Goal: Task Accomplishment & Management: Use online tool/utility

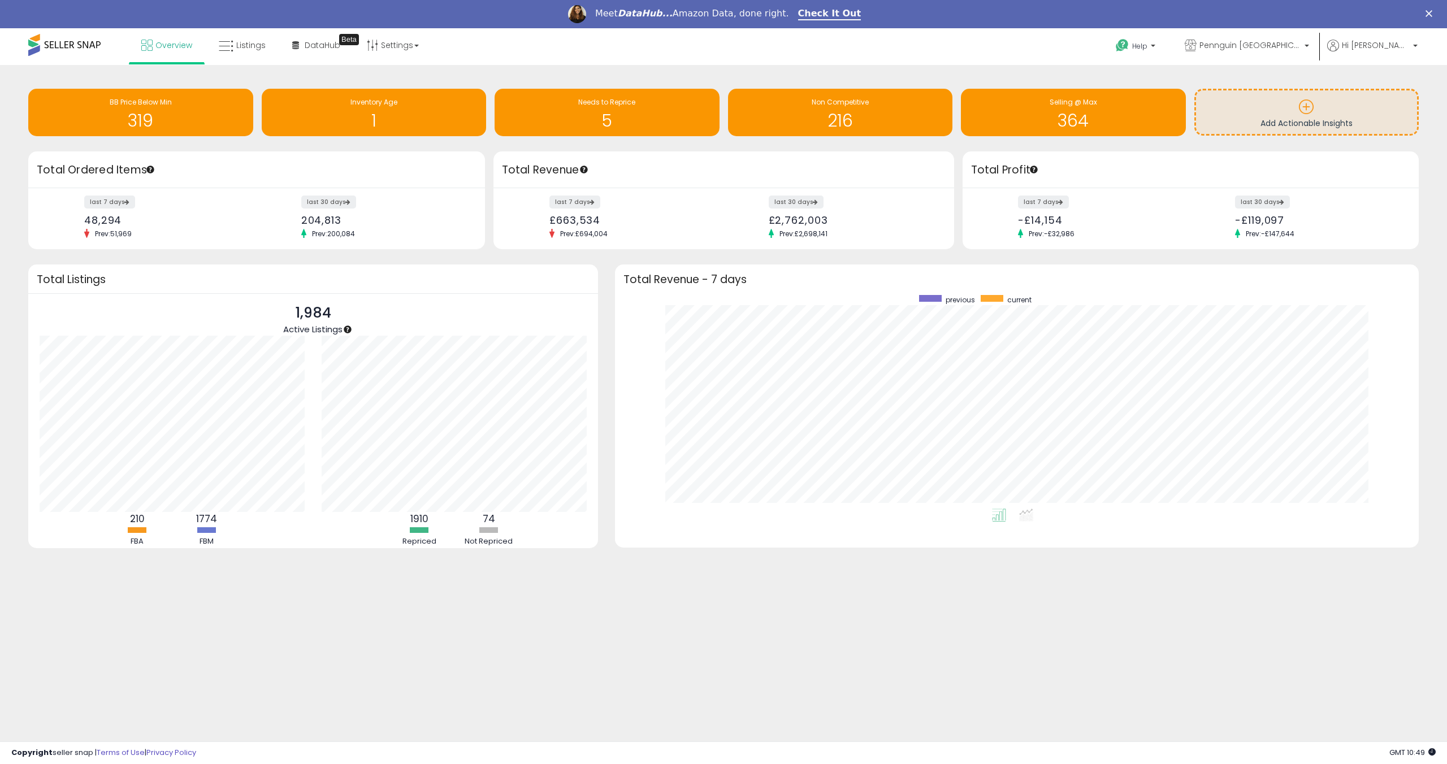
scroll to position [214, 781]
click at [332, 46] on span "DataHub" at bounding box center [323, 45] width 36 height 11
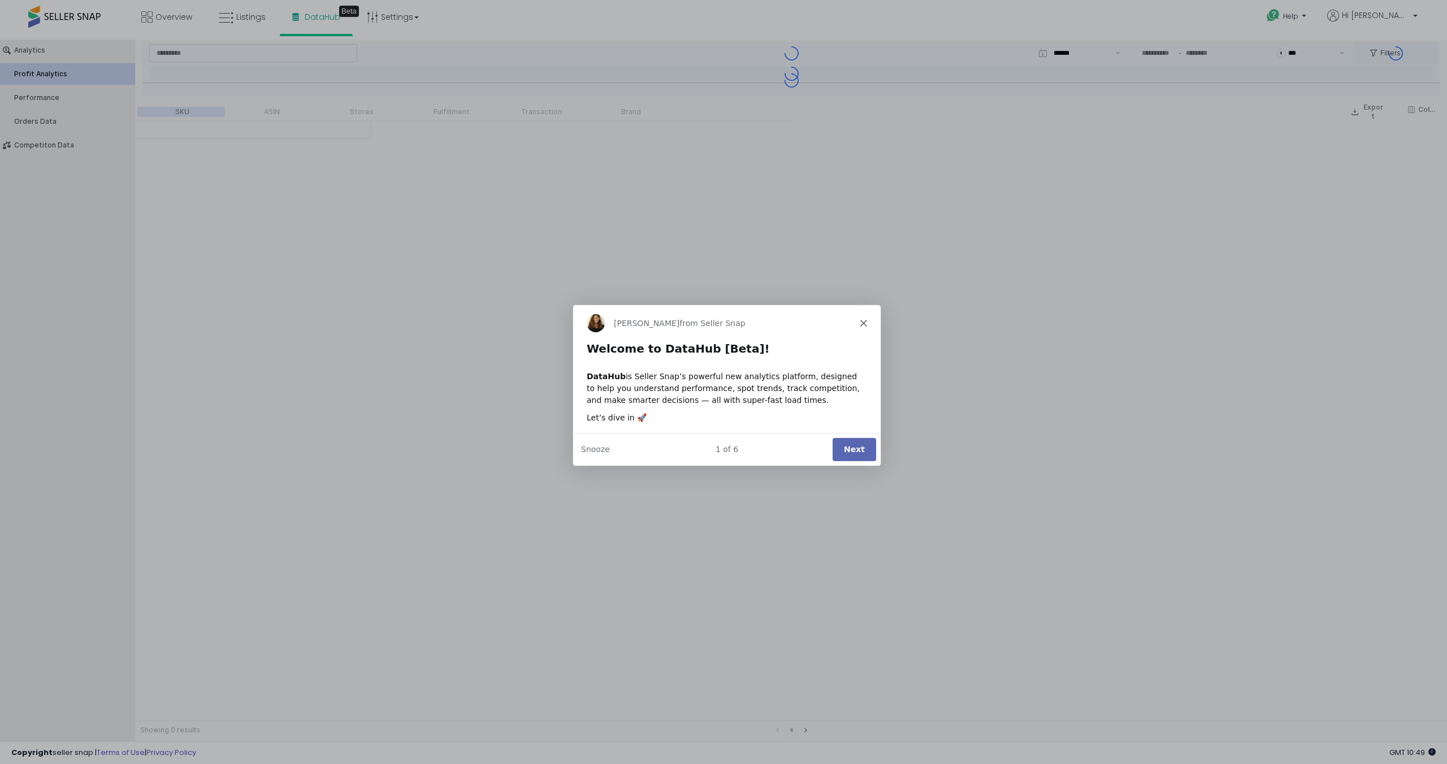
click at [853, 454] on button "Next" at bounding box center [854, 448] width 44 height 23
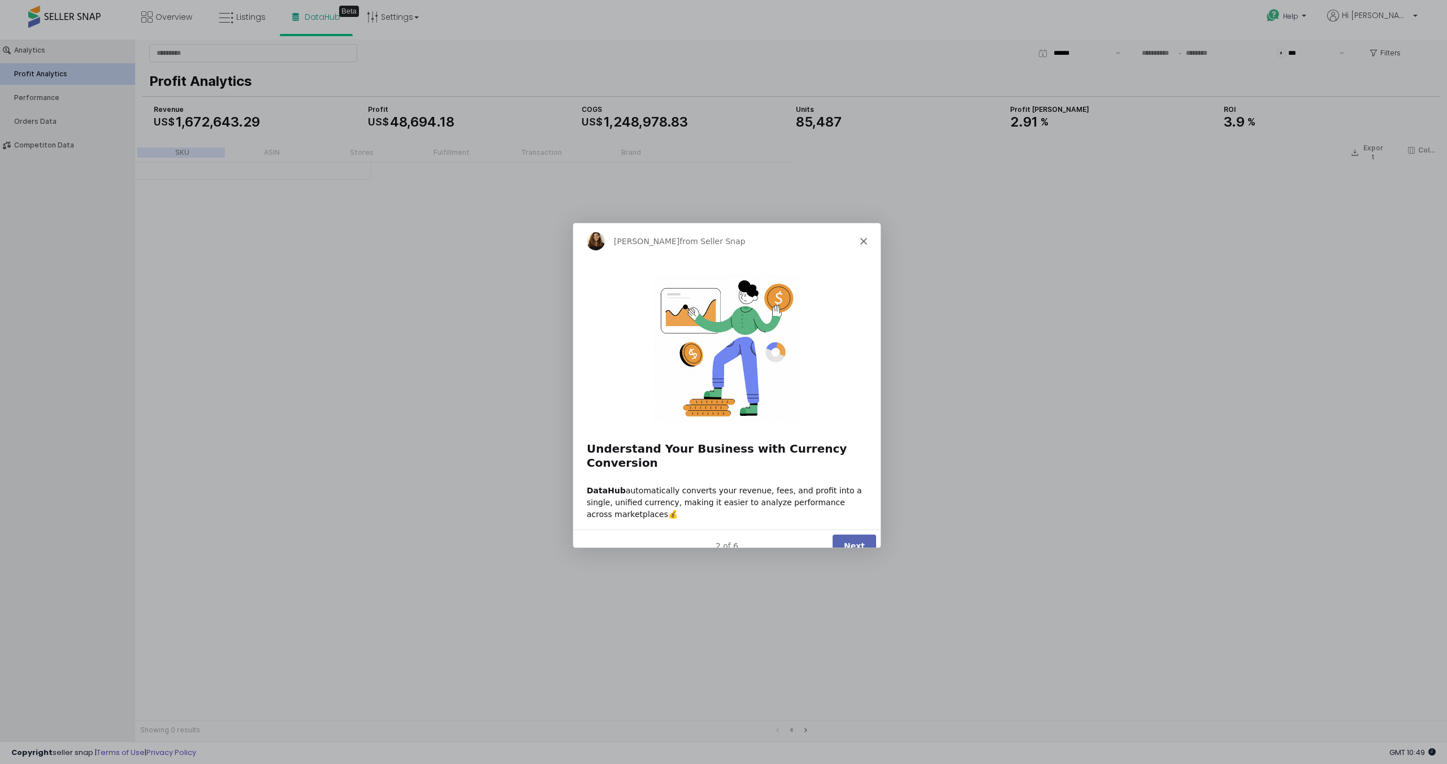
click at [872, 542] on button "Next" at bounding box center [854, 544] width 44 height 23
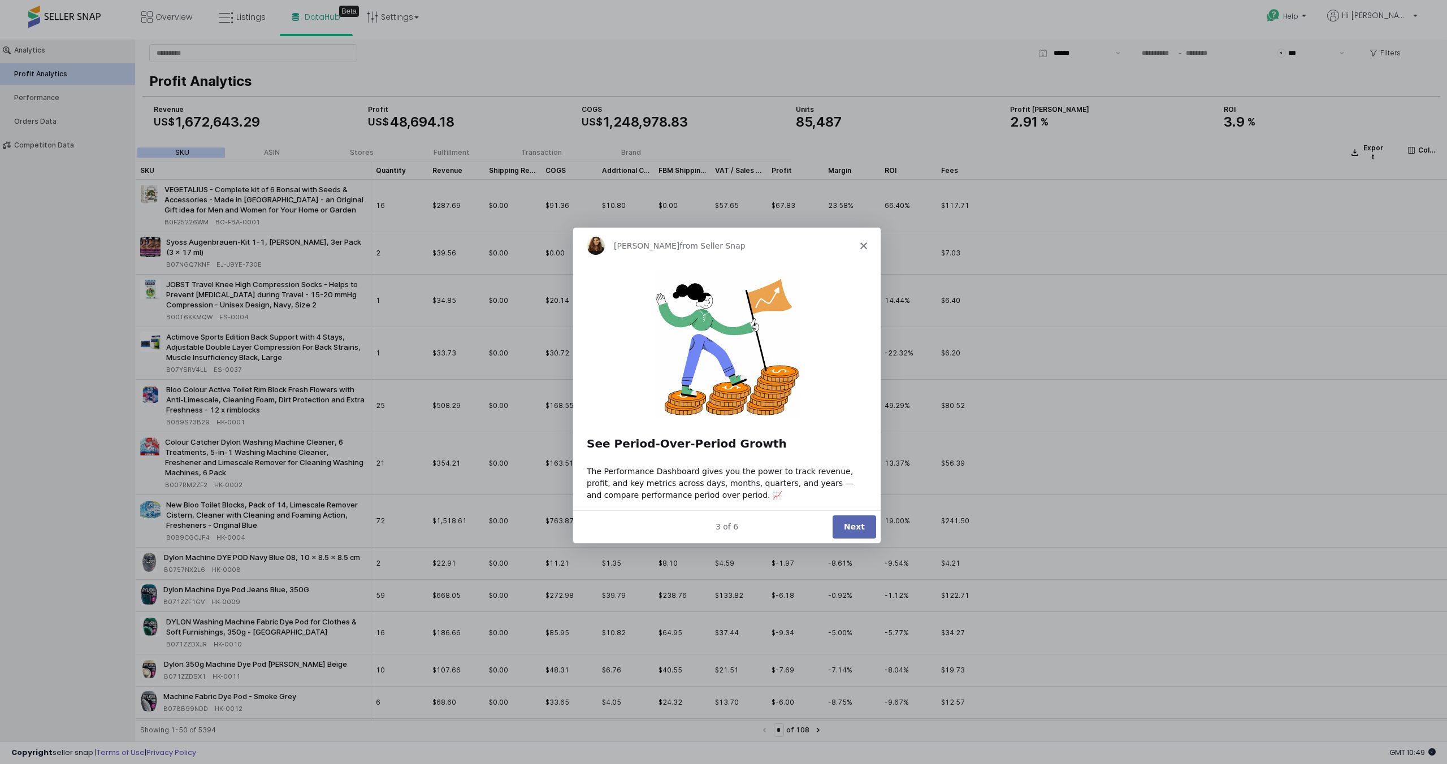
click at [852, 526] on button "Next" at bounding box center [854, 526] width 44 height 23
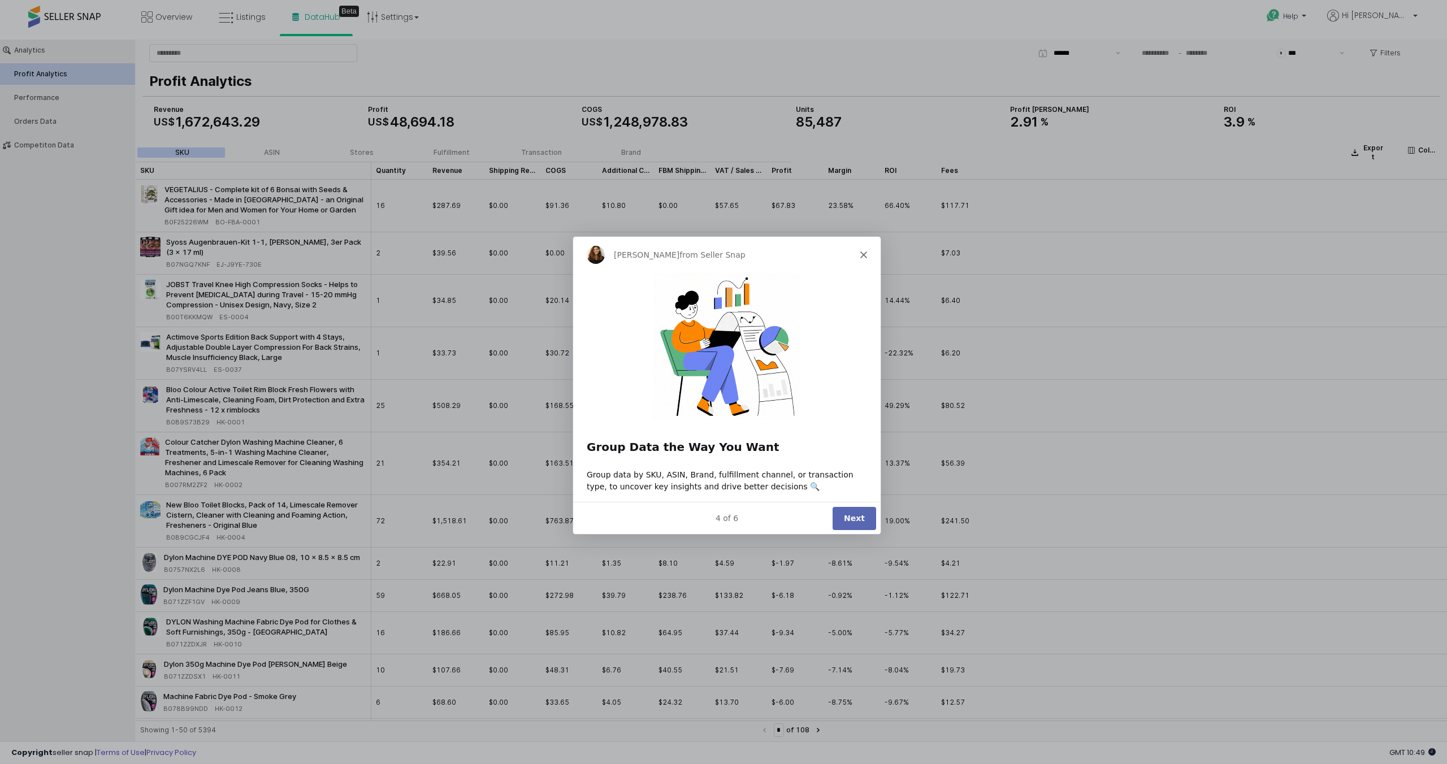
click at [853, 516] on button "Next" at bounding box center [854, 517] width 44 height 23
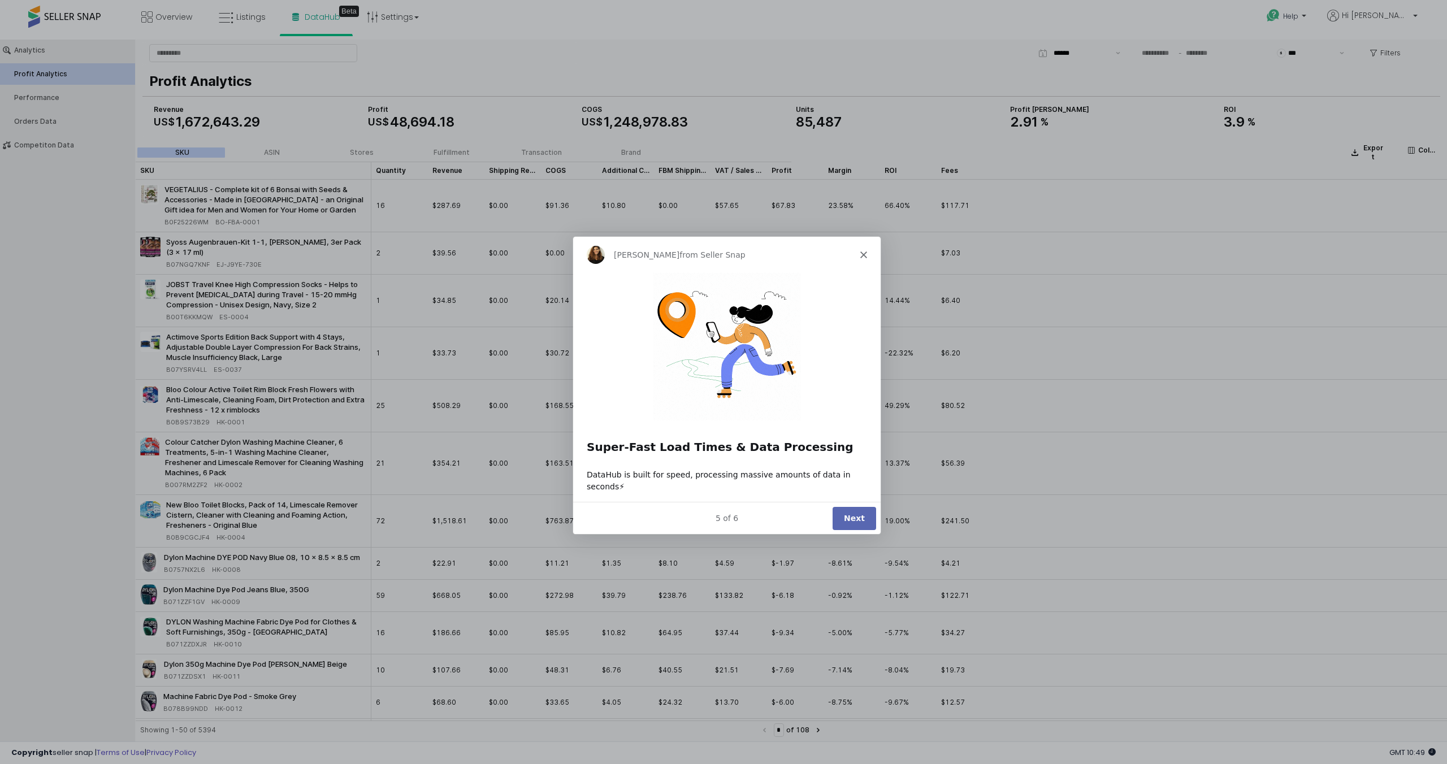
click at [853, 516] on button "Next" at bounding box center [854, 517] width 44 height 23
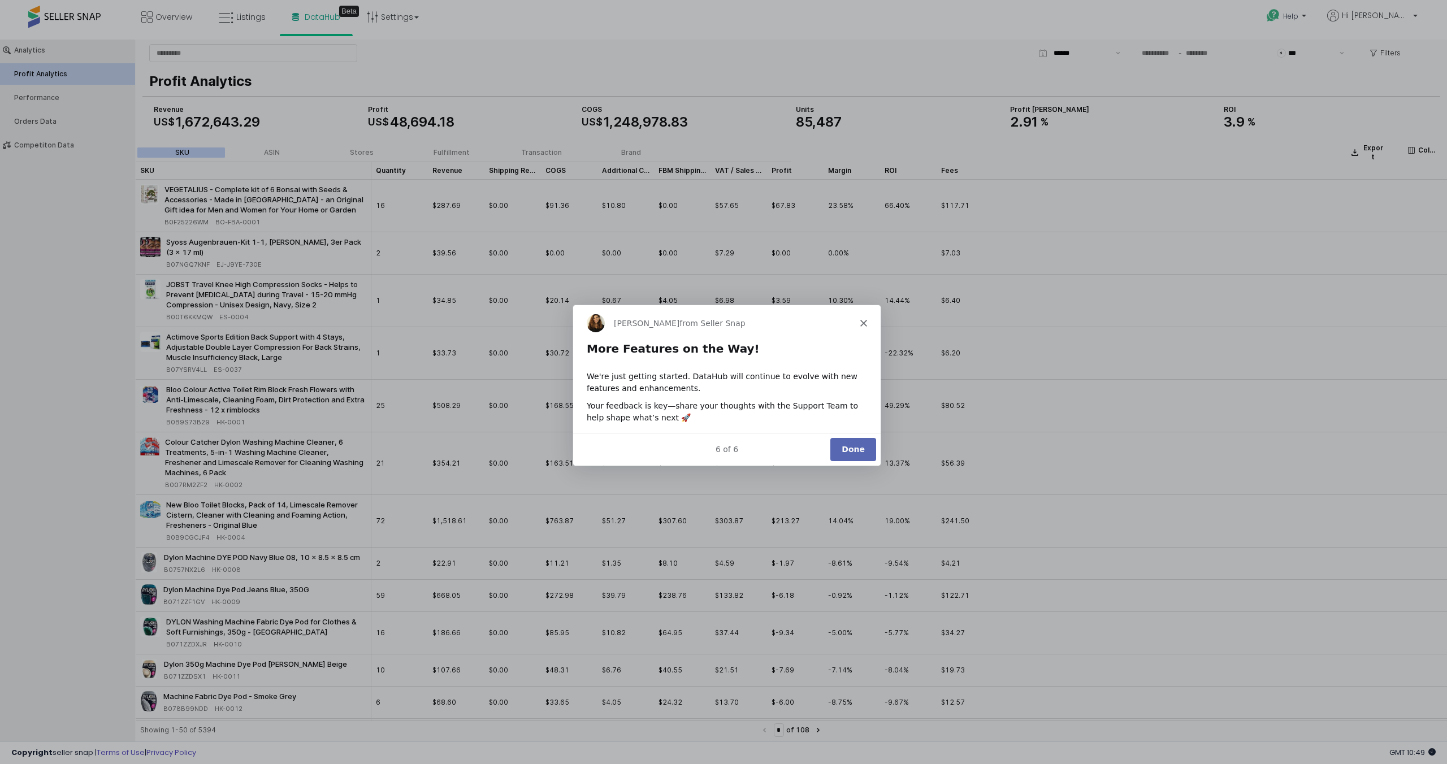
click at [852, 446] on button "Done" at bounding box center [853, 448] width 46 height 23
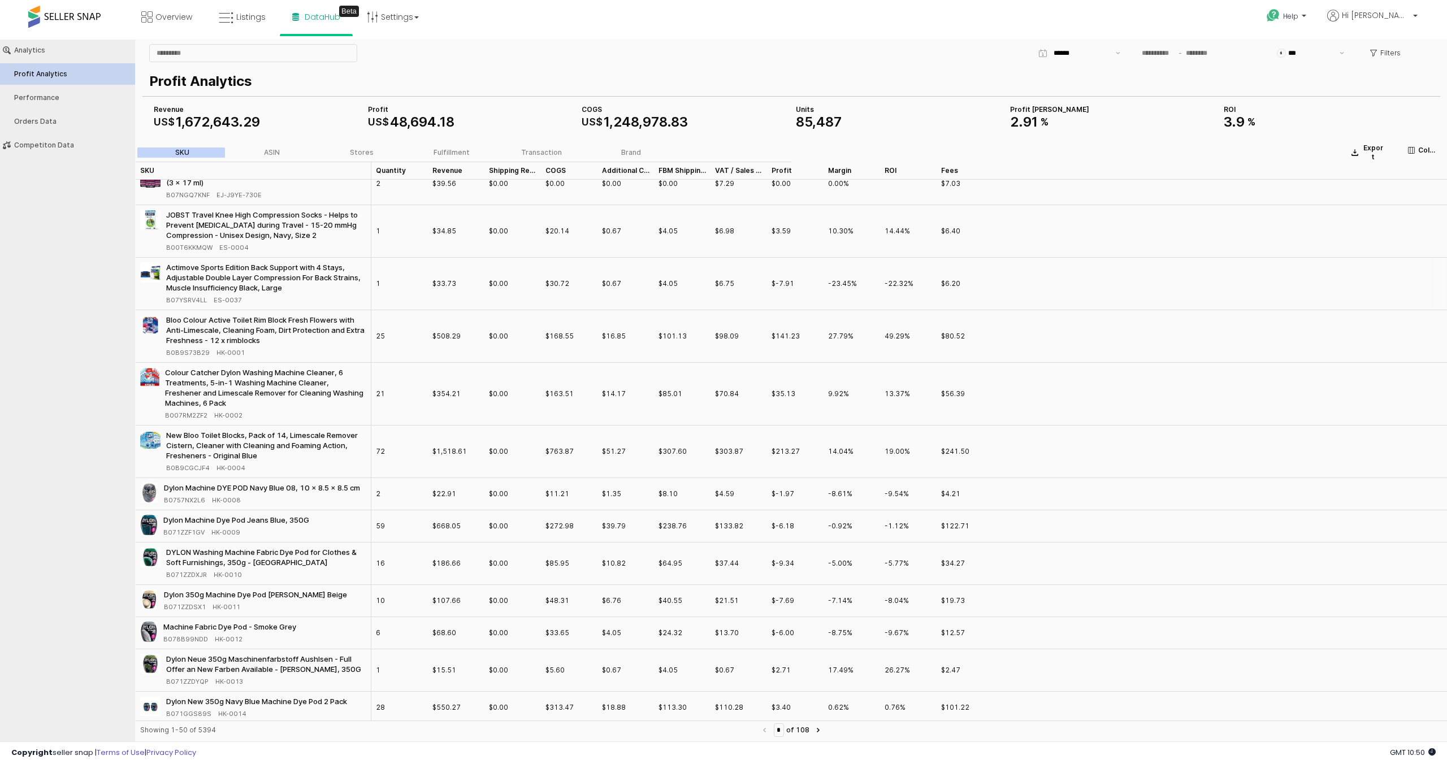
scroll to position [66, 0]
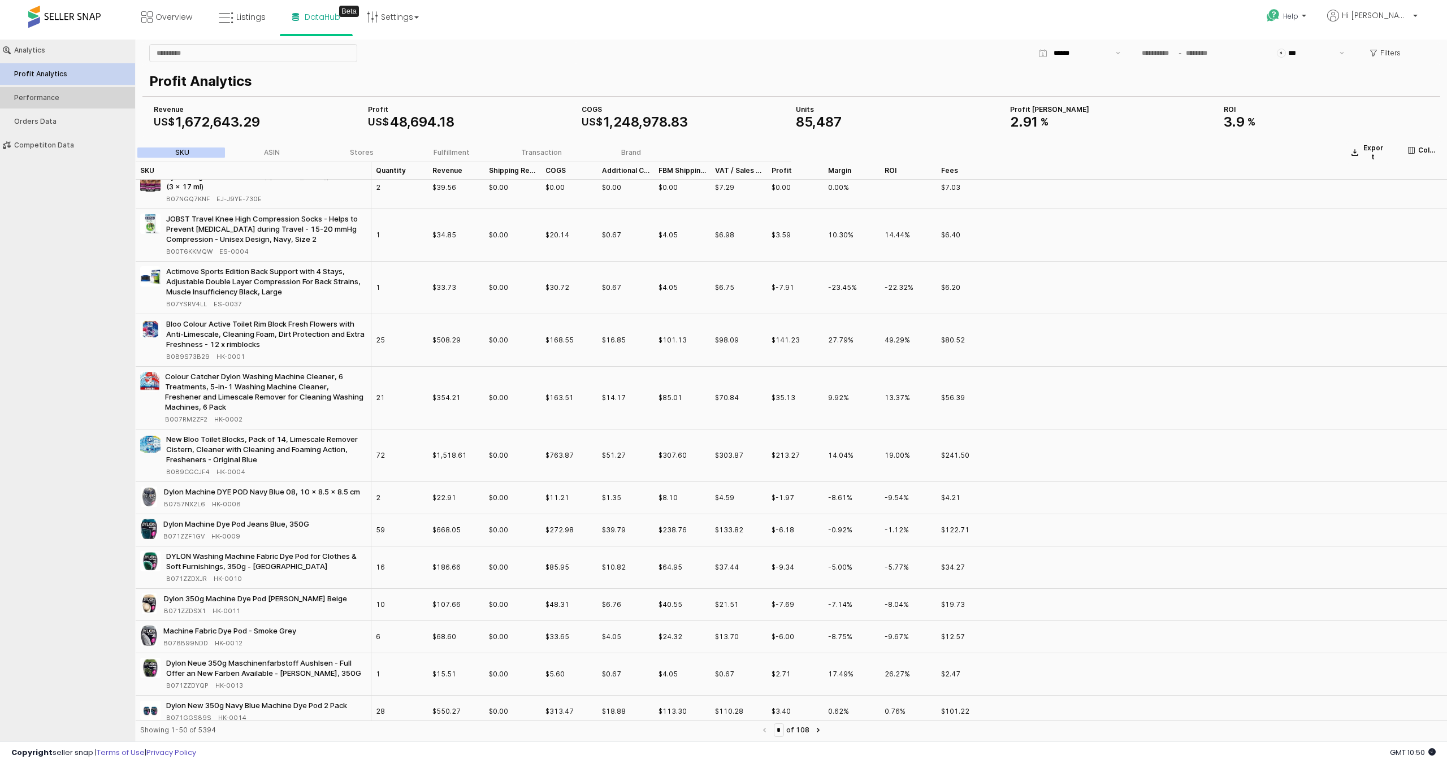
click at [27, 88] on button "Performance" at bounding box center [67, 97] width 143 height 21
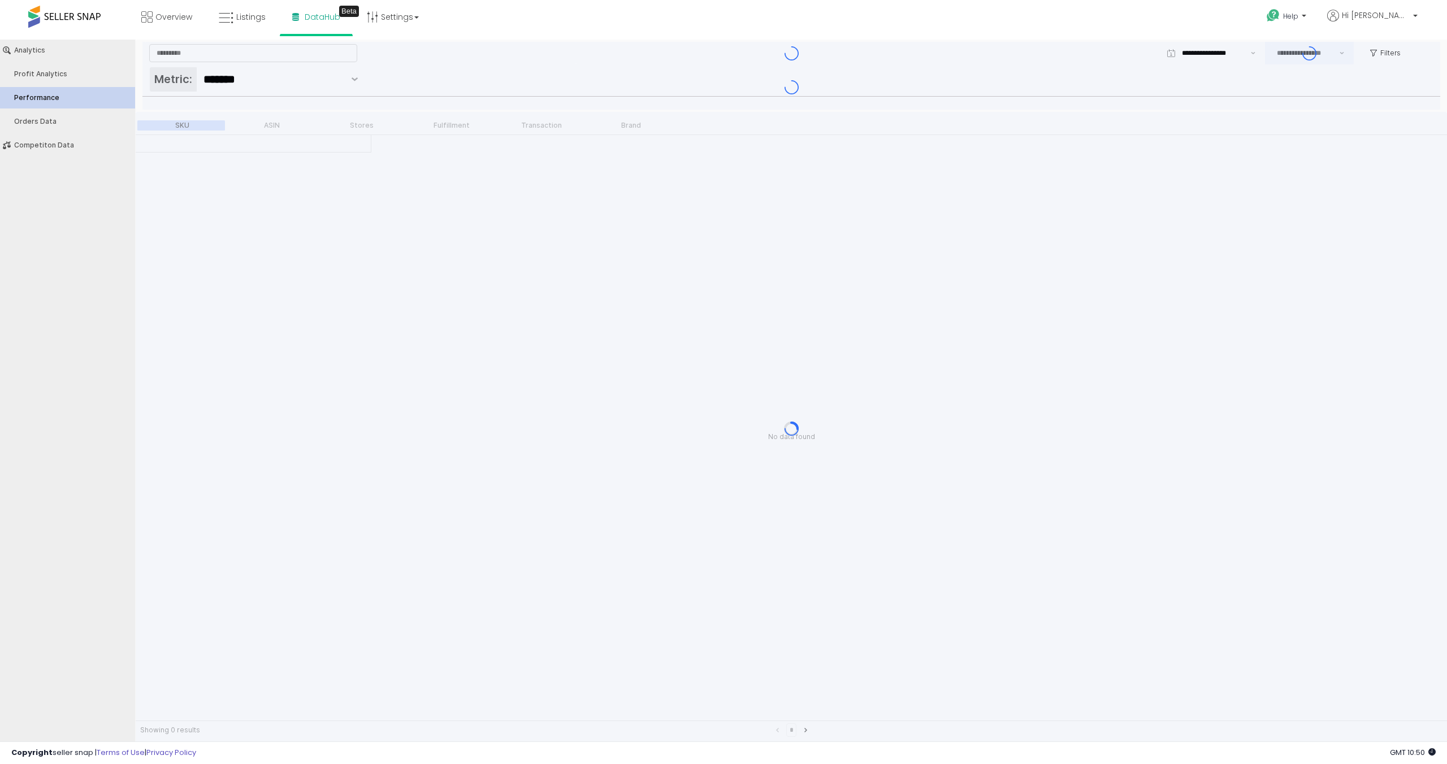
type input "***"
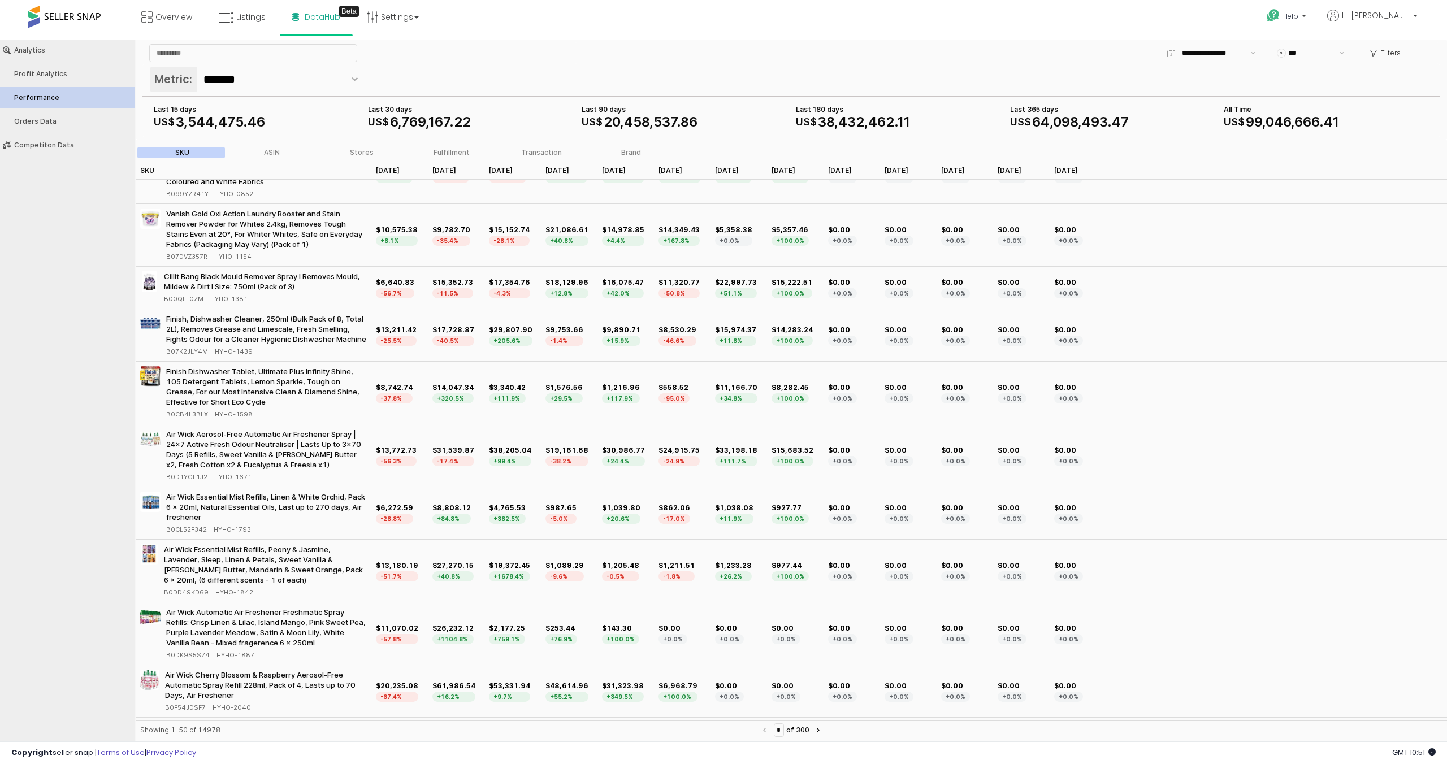
scroll to position [0, 0]
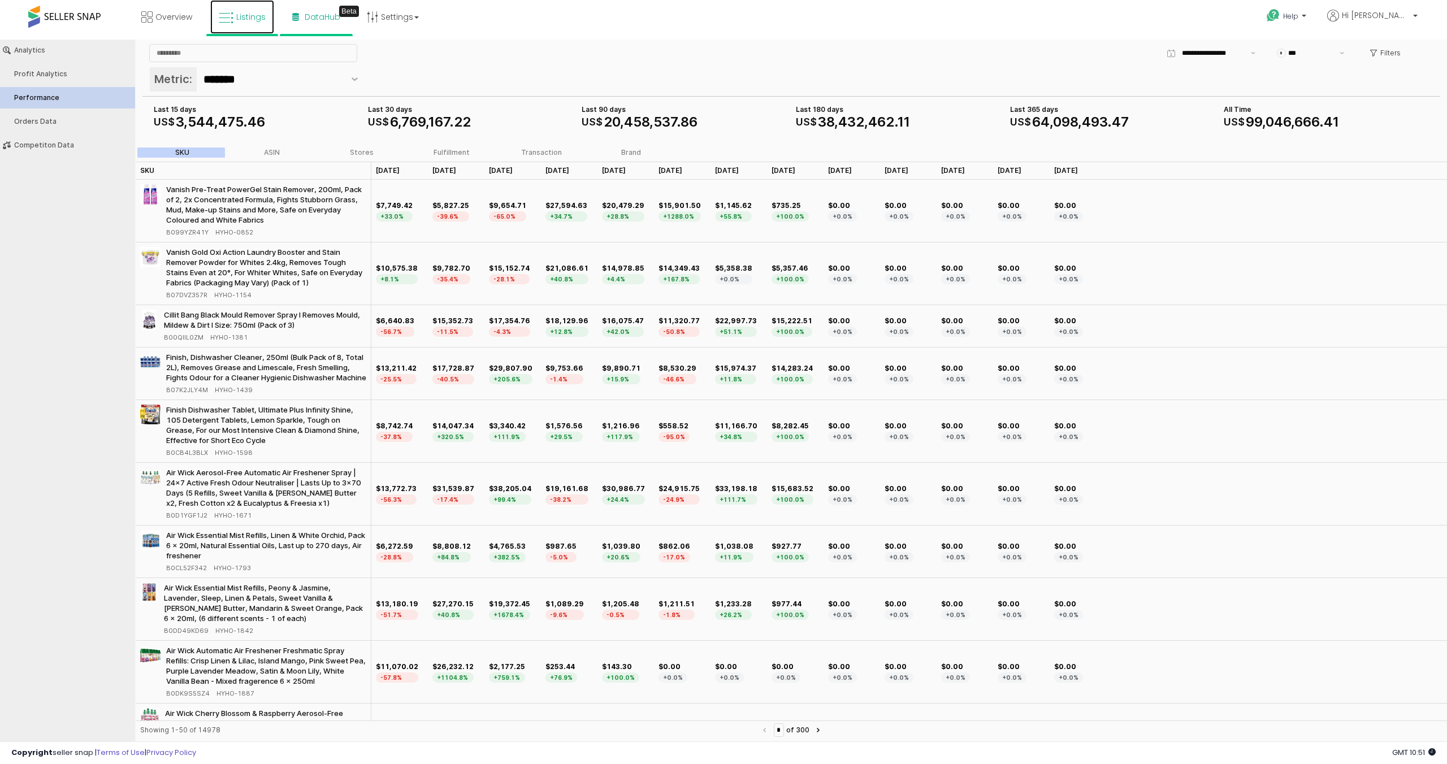
click at [229, 19] on icon at bounding box center [226, 18] width 15 height 15
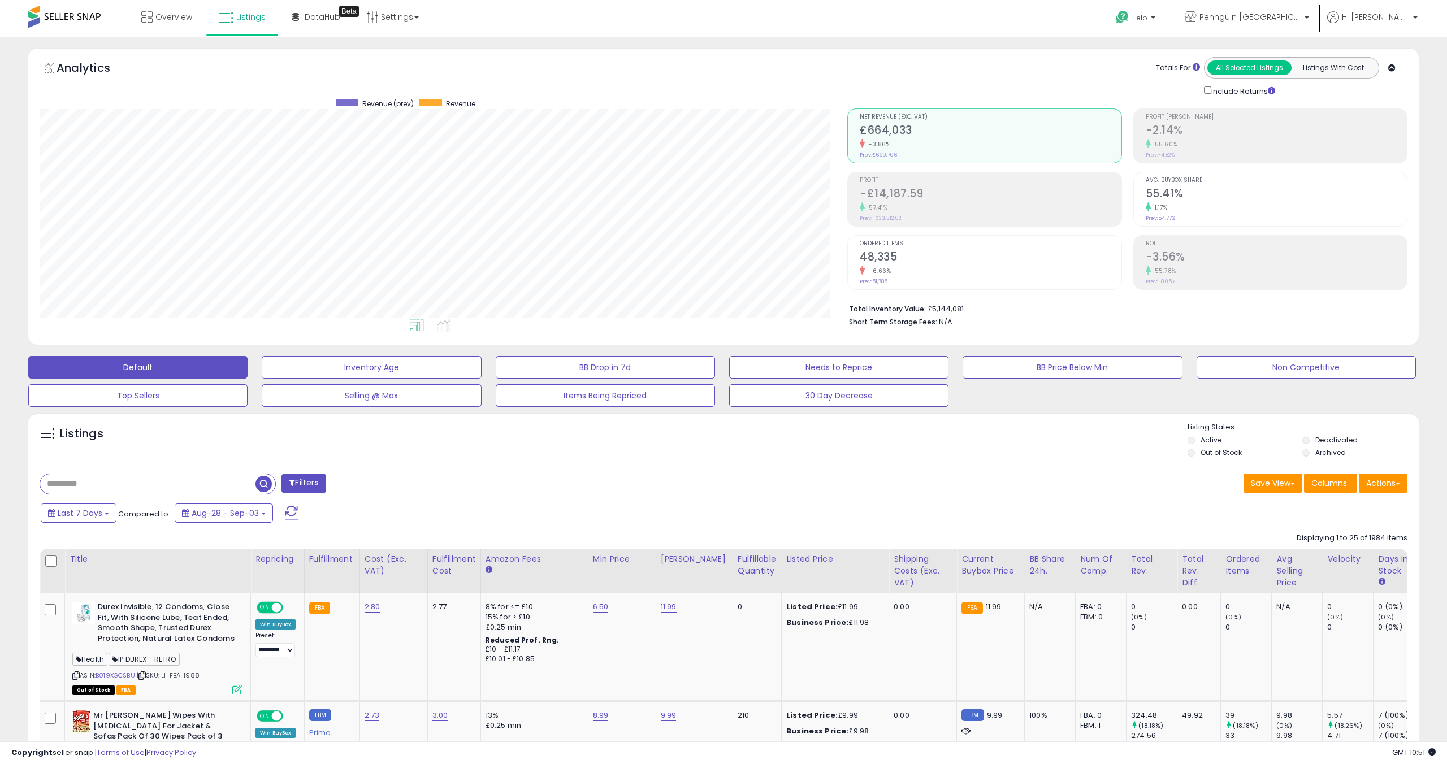
scroll to position [232, 807]
click at [568, 406] on button "Items Being Repriced" at bounding box center [605, 395] width 219 height 23
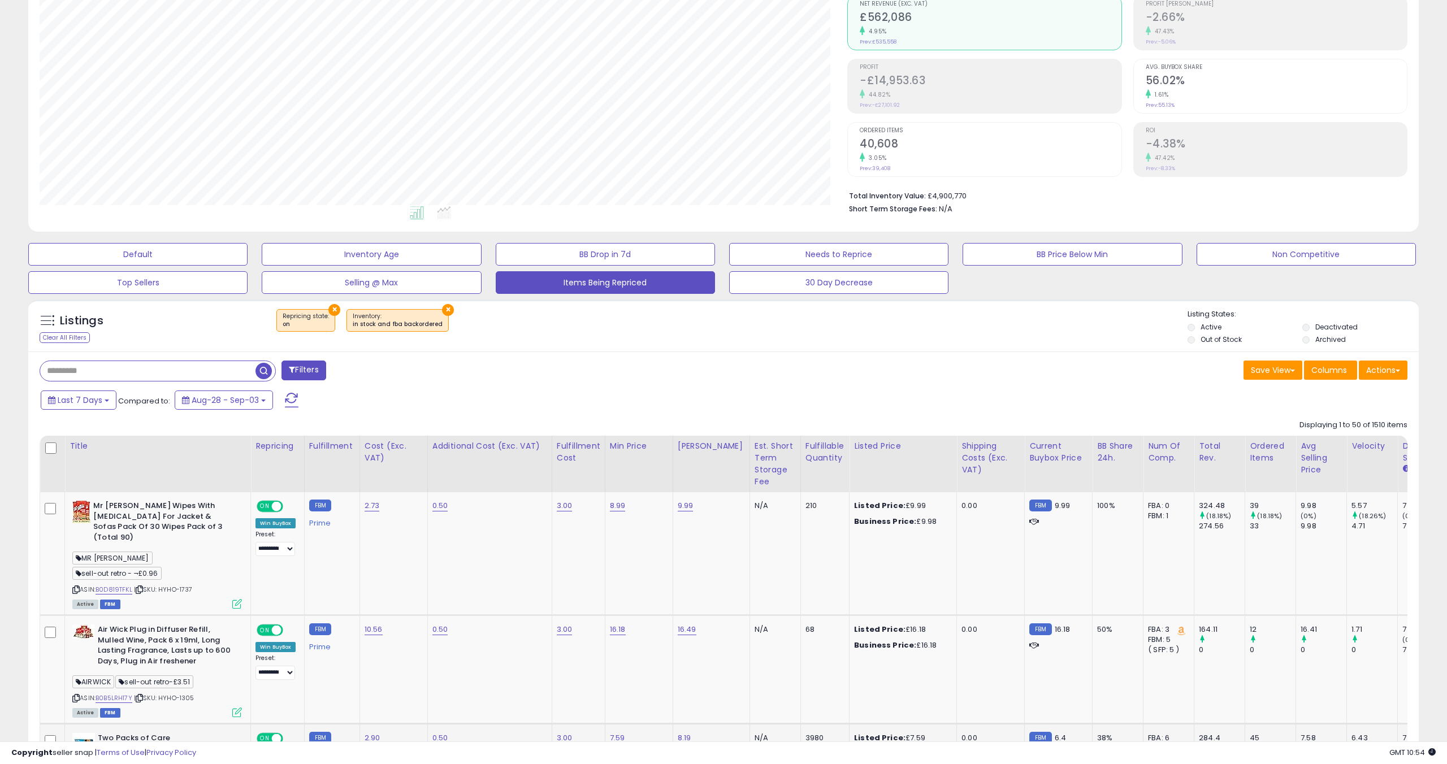
scroll to position [112, 0]
click at [545, 264] on button "BB Drop in 7d" at bounding box center [605, 255] width 219 height 23
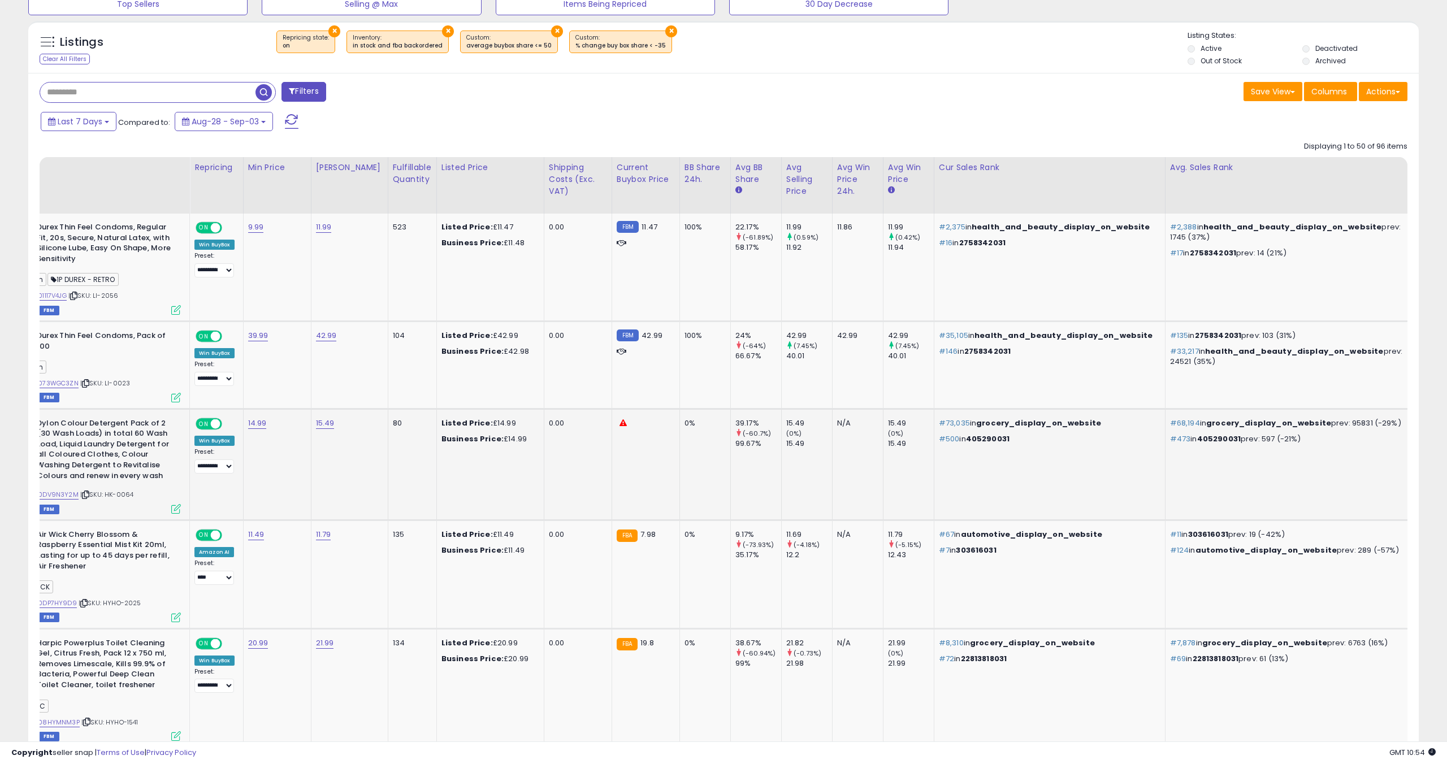
scroll to position [0, 65]
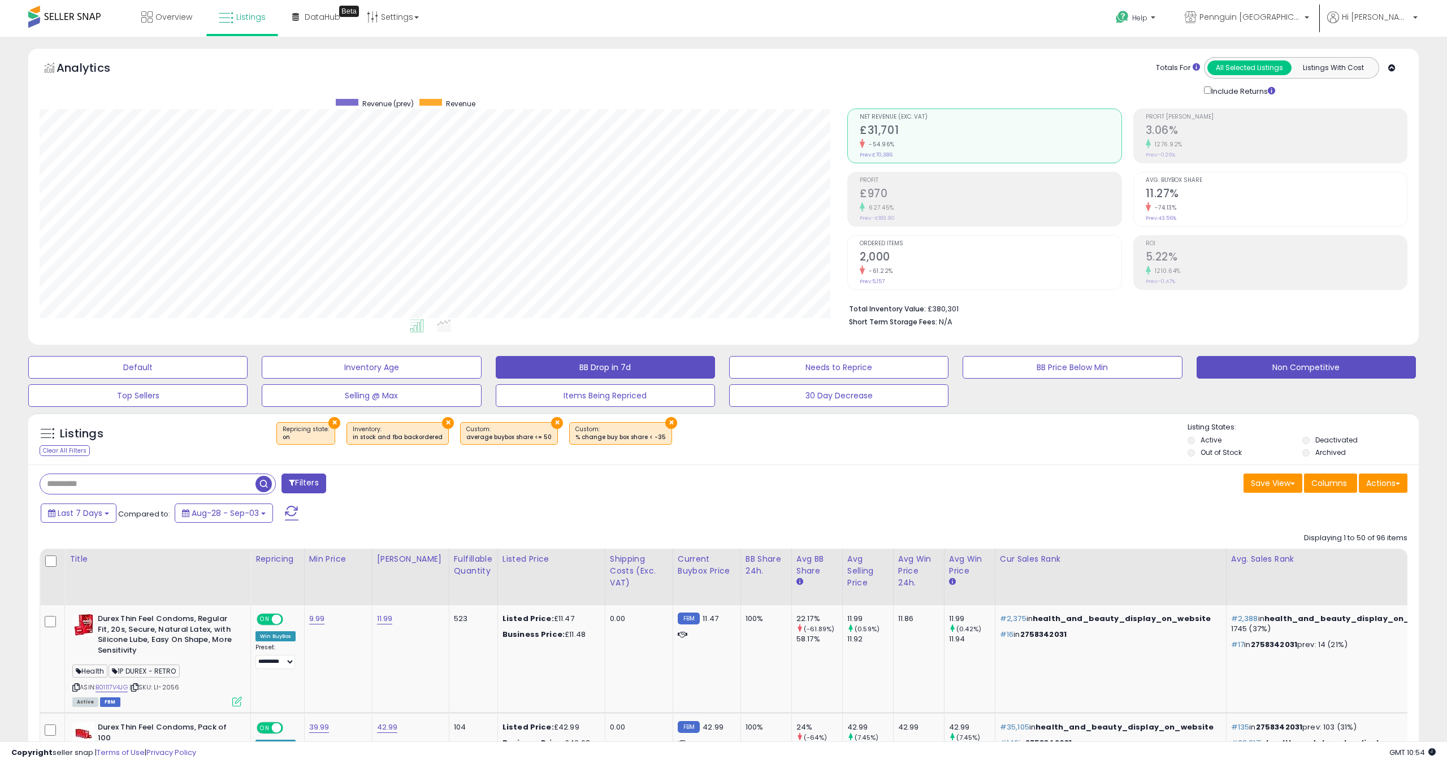
click at [1245, 371] on button "Non Competitive" at bounding box center [1305, 367] width 219 height 23
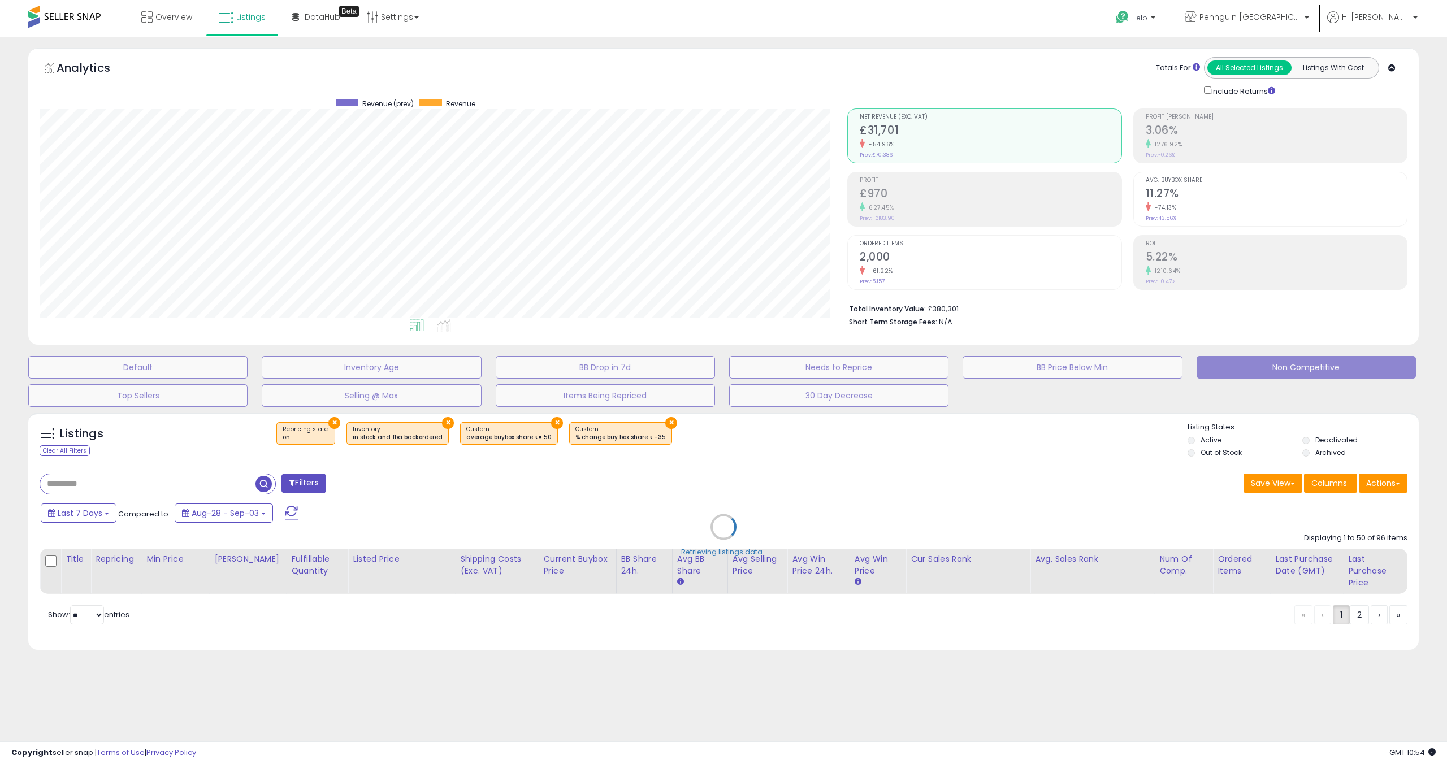
select select "**"
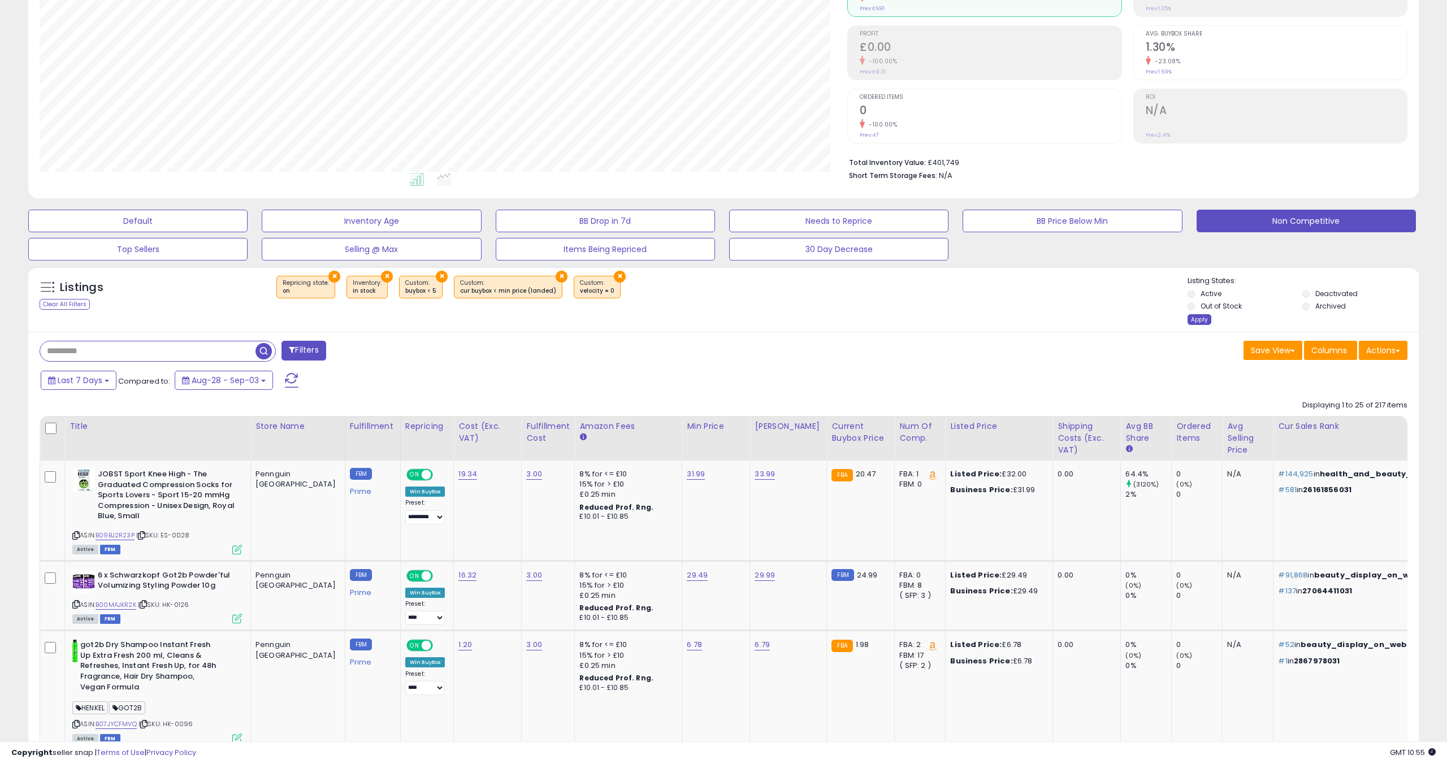
click at [1200, 320] on div "Apply" at bounding box center [1199, 319] width 24 height 11
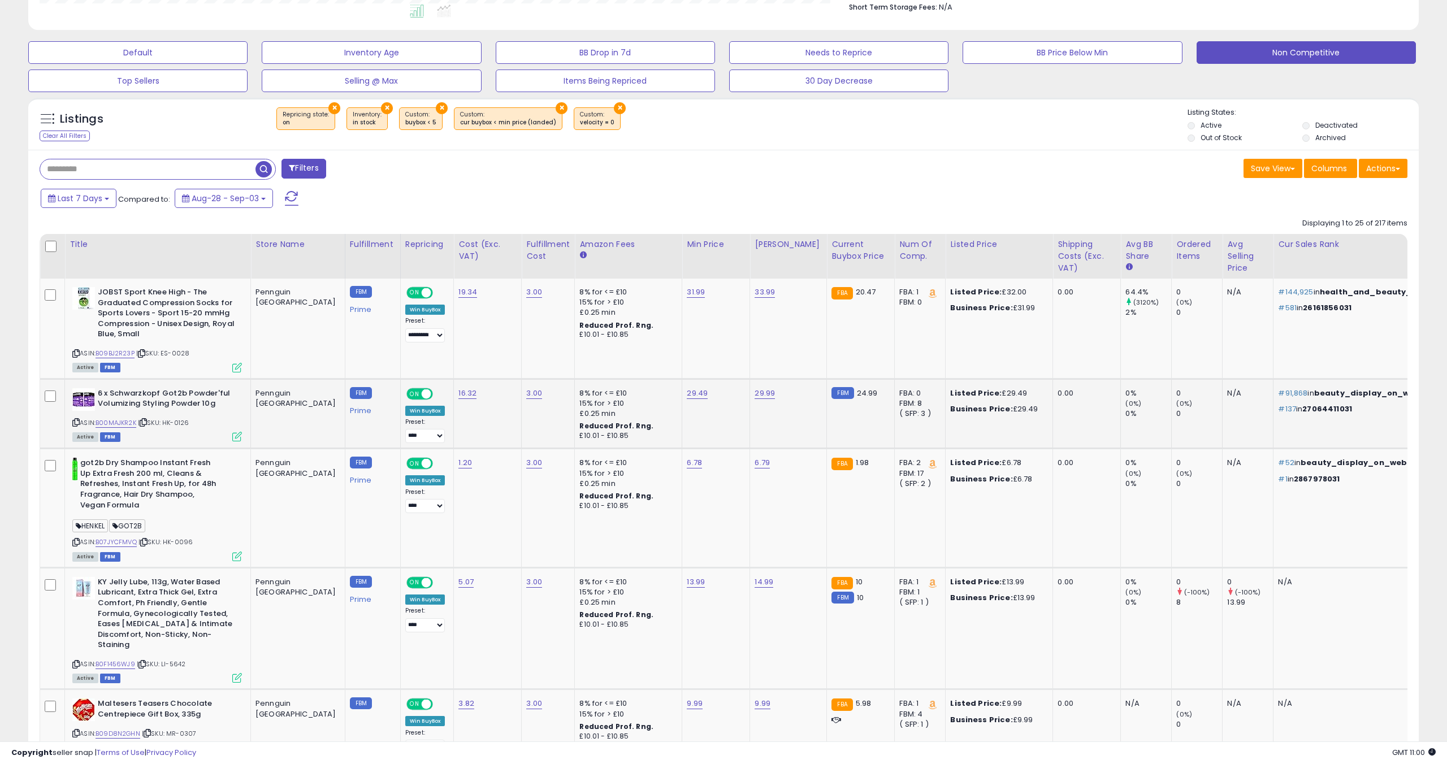
scroll to position [0, 0]
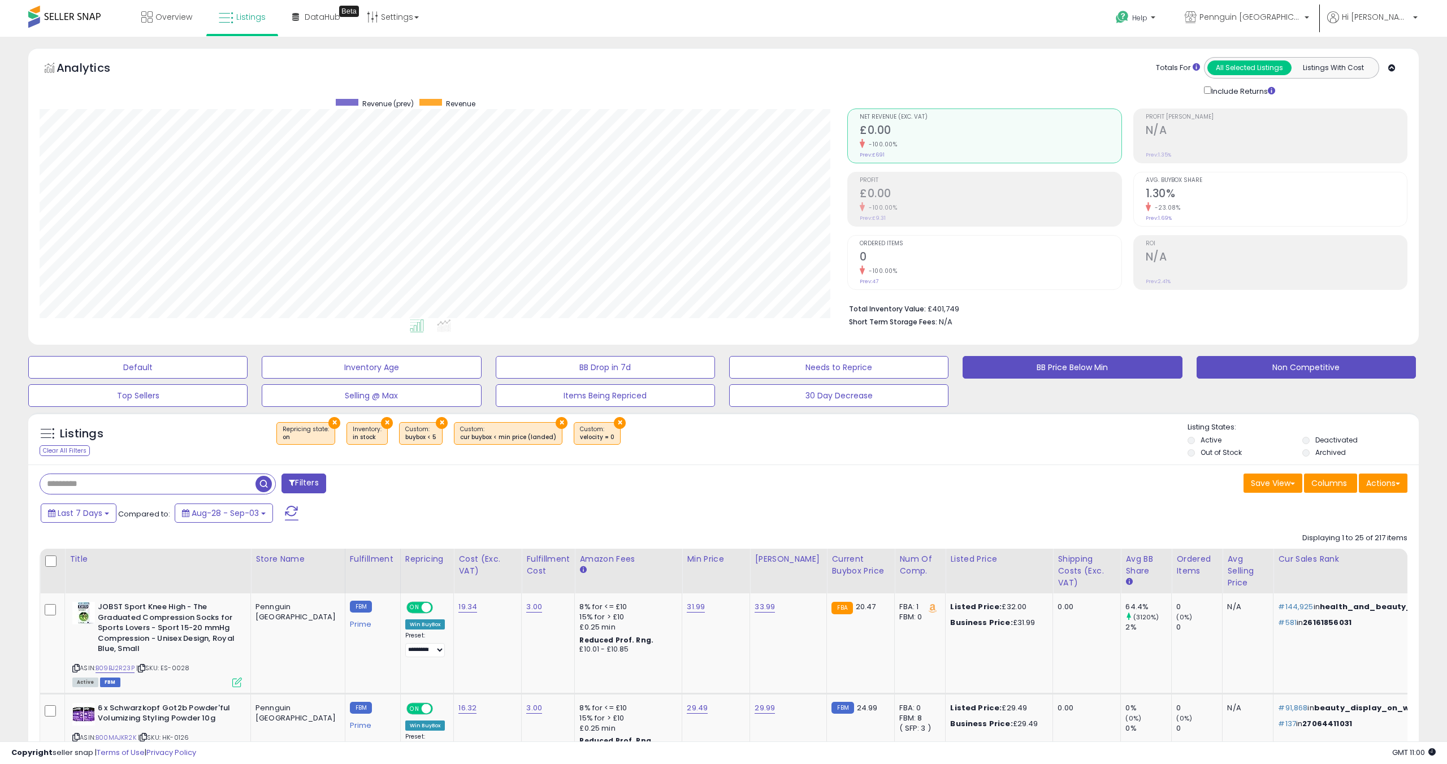
click at [1004, 371] on button "BB Price Below Min" at bounding box center [1071, 367] width 219 height 23
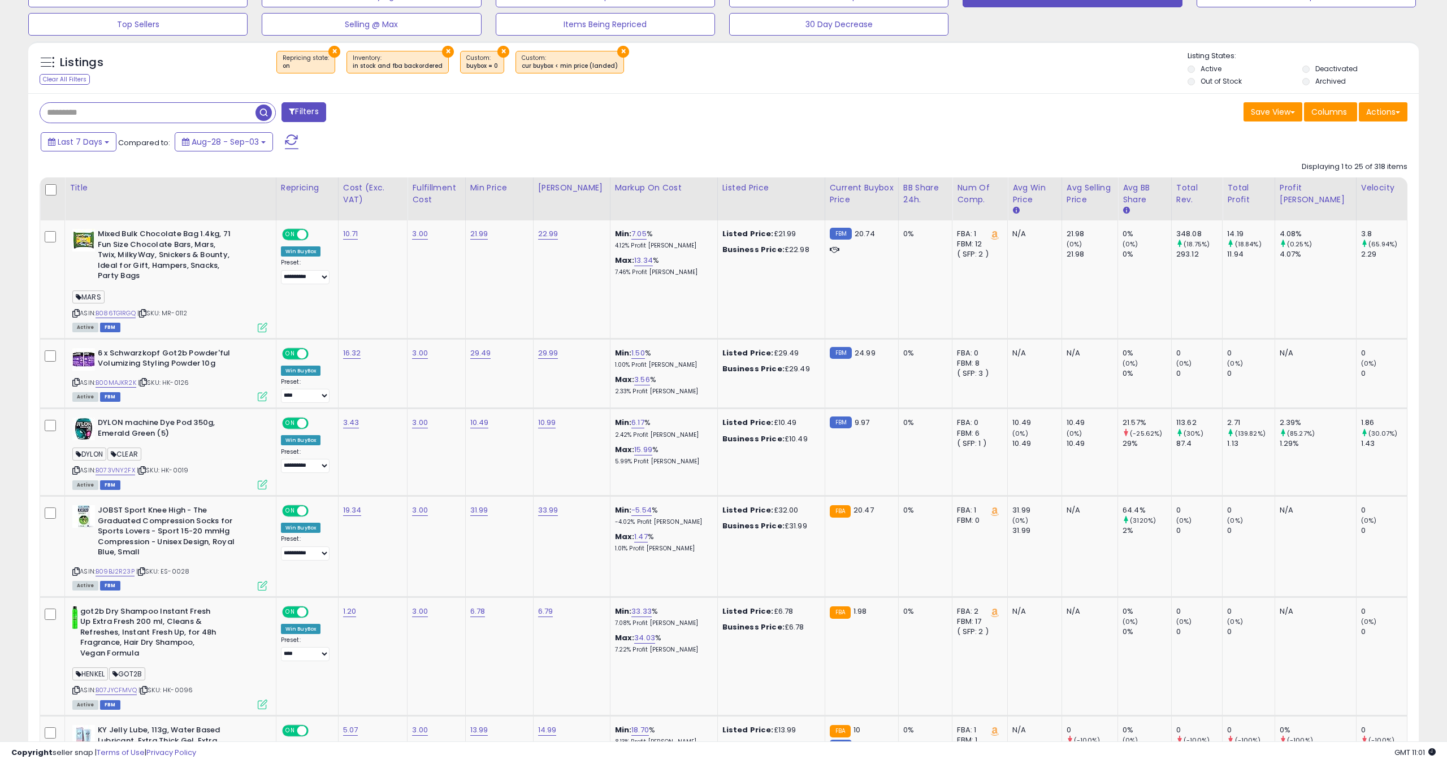
scroll to position [375, 0]
